Goal: Complete application form

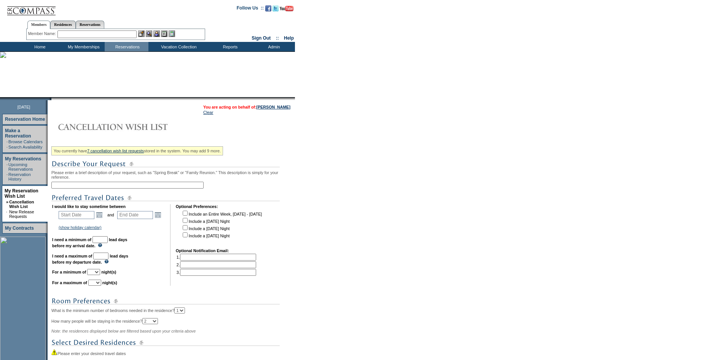
click at [166, 188] on input "text" at bounding box center [127, 185] width 152 height 7
type input "Ironwood [DATE] Night MLK"
click at [104, 219] on link "Open the calendar popup." at bounding box center [99, 215] width 8 height 8
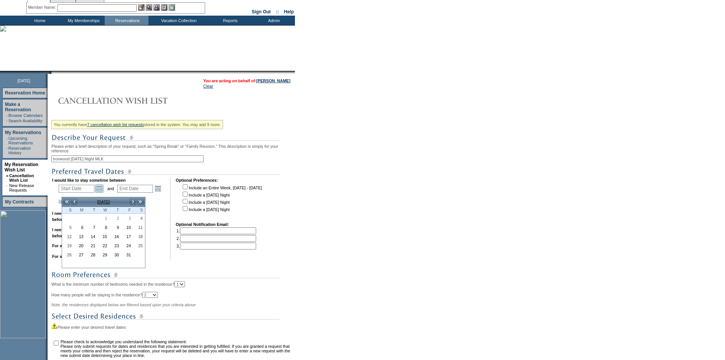
scroll to position [38, 0]
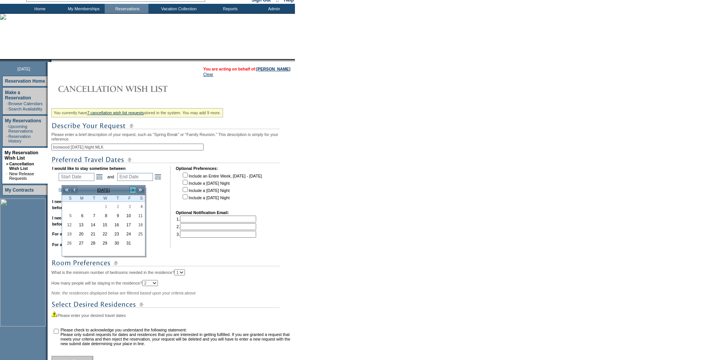
click at [129, 189] on link ">" at bounding box center [133, 190] width 8 height 8
click at [130, 189] on link ">" at bounding box center [133, 190] width 8 height 8
click at [67, 234] on link "18" at bounding box center [67, 234] width 11 height 8
type input "[DATE]"
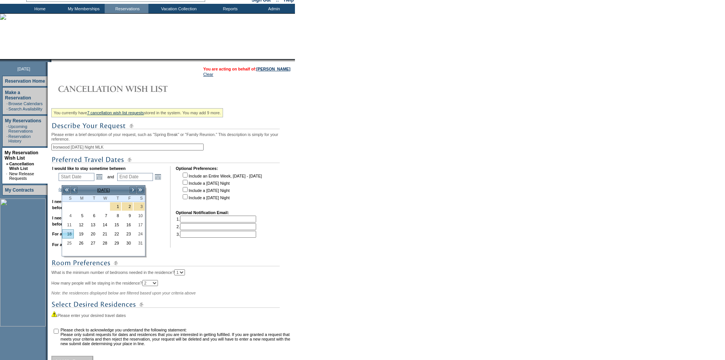
type input "[DATE]"
type input "111"
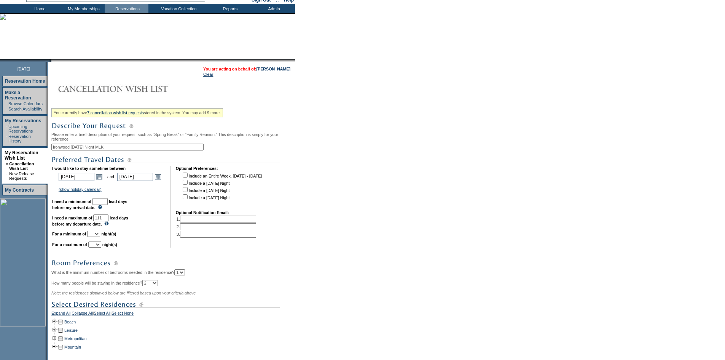
drag, startPoint x: 111, startPoint y: 206, endPoint x: 111, endPoint y: 210, distance: 4.2
click at [108, 205] on input "text" at bounding box center [100, 201] width 15 height 7
type input "30"
click at [100, 237] on select "1 2 3 4 5 6 7 8 9 10 11 12 13 14" at bounding box center [93, 234] width 13 height 6
select select "1"
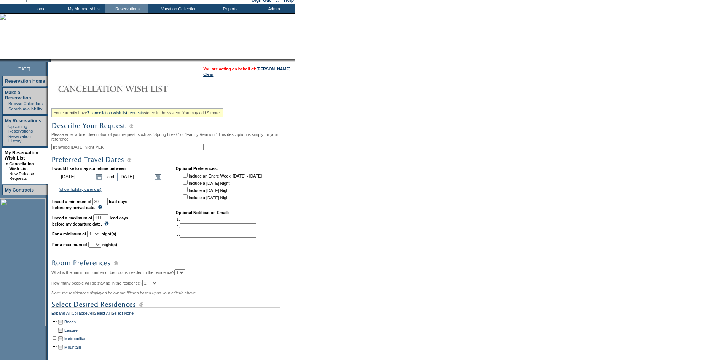
click at [97, 237] on select "1 2 3 4 5 6 7 8 9 10 11 12 13 14" at bounding box center [93, 234] width 13 height 6
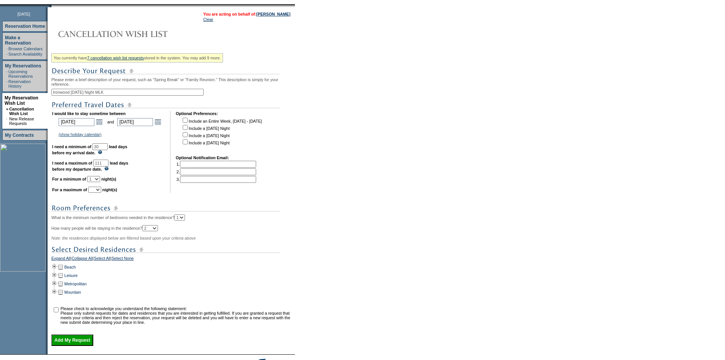
scroll to position [152, 0]
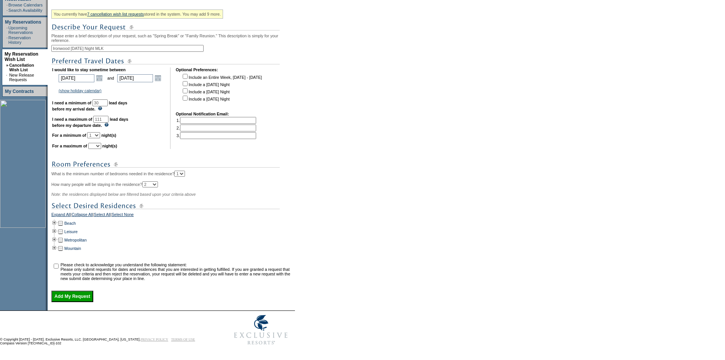
click at [101, 143] on select "1 2 3 4 5 6 7 8 9 10 11 12 13 14" at bounding box center [94, 146] width 13 height 6
select select "1"
click at [98, 143] on select "1 2 3 4 5 6 7 8 9 10 11 12 13 14" at bounding box center [94, 146] width 13 height 6
click at [57, 244] on td at bounding box center [54, 248] width 6 height 8
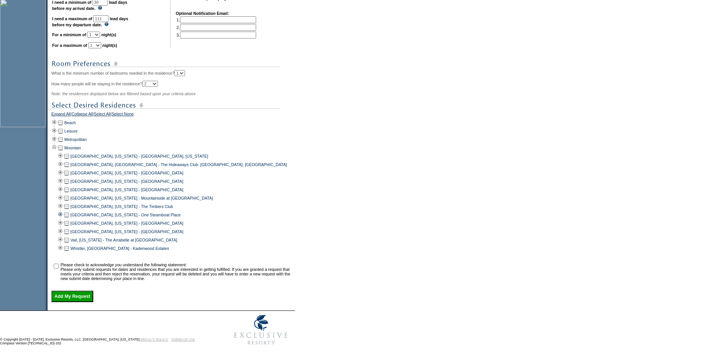
scroll to position [252, 0]
click at [68, 170] on td at bounding box center [67, 173] width 6 height 8
click at [58, 263] on input "checkbox" at bounding box center [56, 265] width 5 height 5
checkbox input "true"
click at [77, 294] on input "Add My Request" at bounding box center [72, 296] width 42 height 11
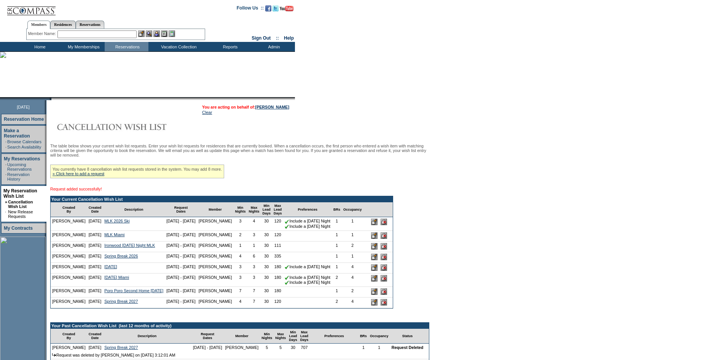
click at [37, 46] on td "Home" at bounding box center [39, 47] width 44 height 10
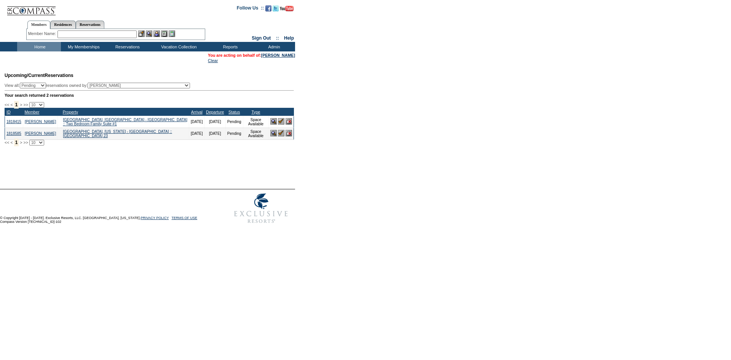
drag, startPoint x: 281, startPoint y: 137, endPoint x: 282, endPoint y: 141, distance: 4.3
click at [281, 136] on img at bounding box center [281, 133] width 6 height 6
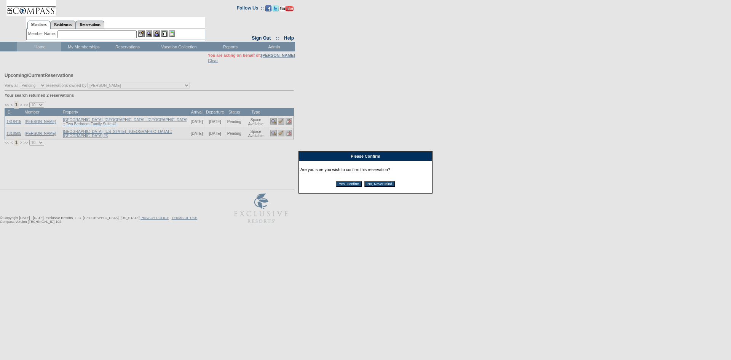
click at [350, 187] on input "Yes, Confirm" at bounding box center [349, 184] width 26 height 6
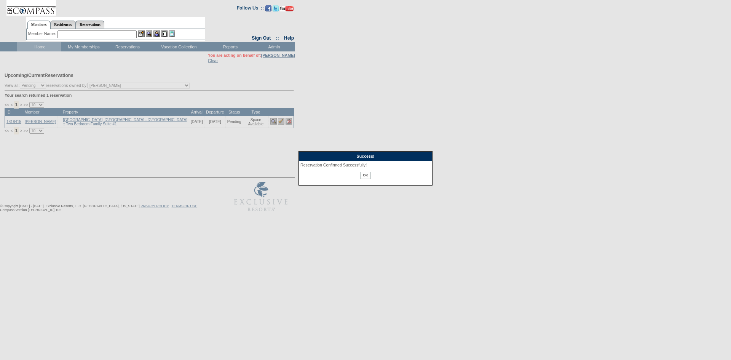
click at [364, 178] on input "OK" at bounding box center [365, 175] width 10 height 7
